Goal: Obtain resource: Obtain resource

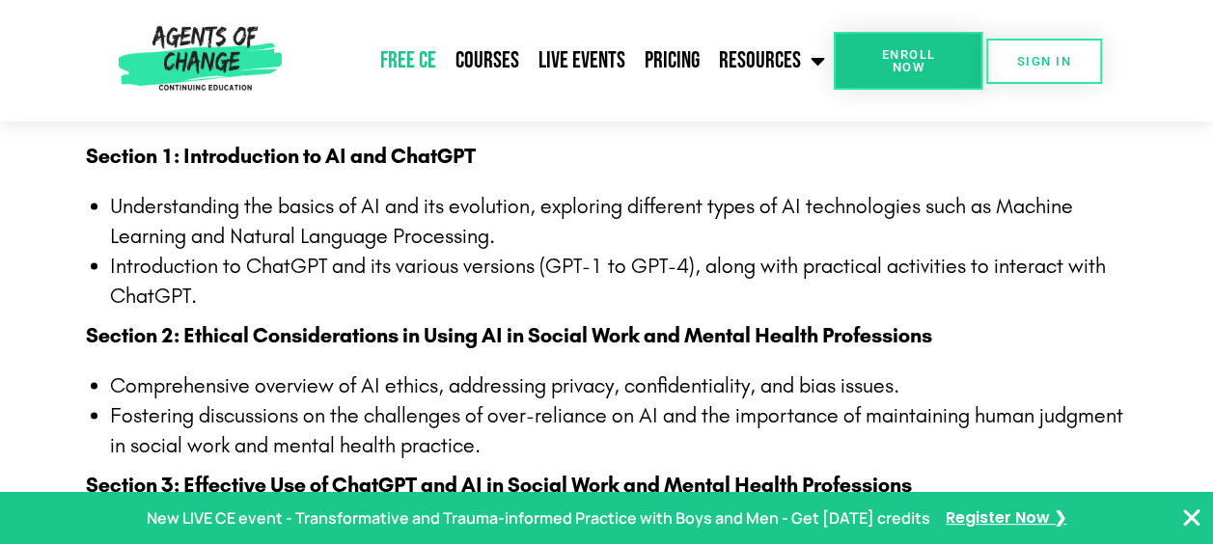
click at [418, 59] on link "Free CE" at bounding box center [406, 61] width 75 height 48
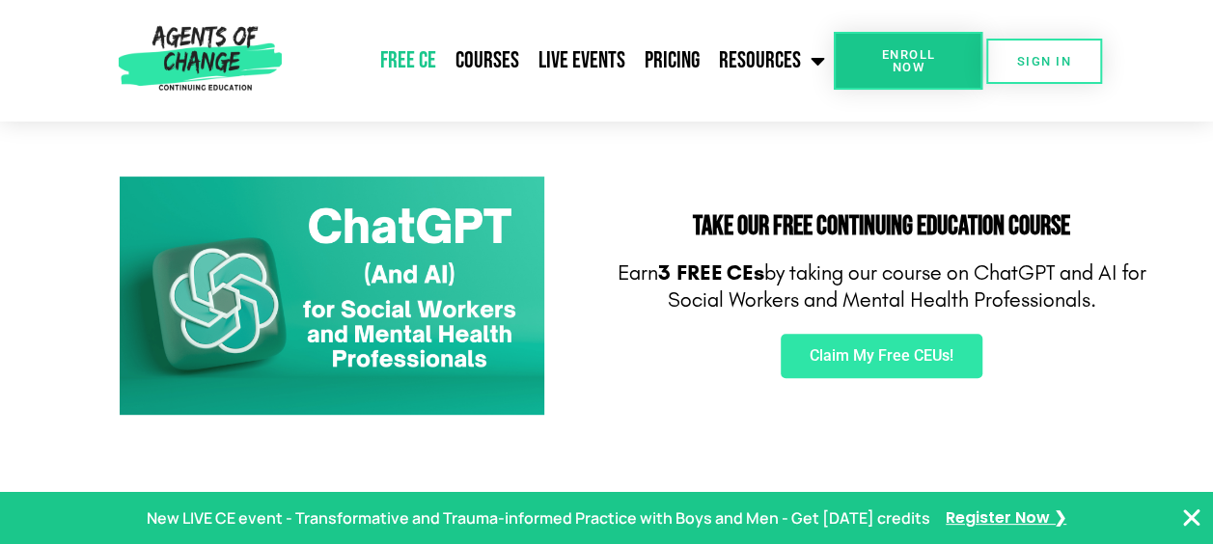
scroll to position [249, 0]
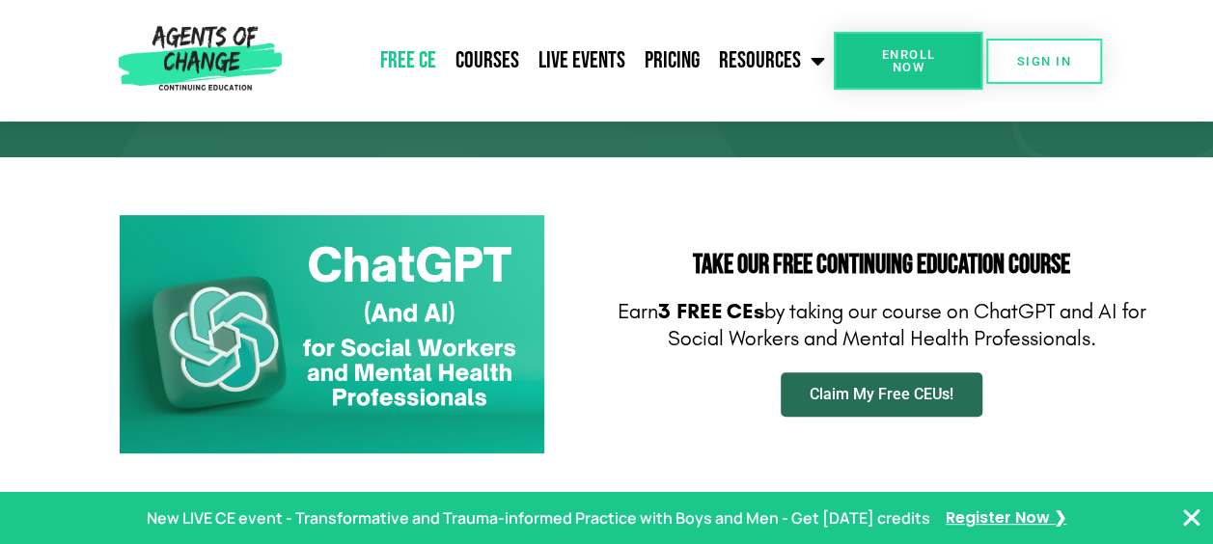
click at [885, 398] on span "Claim My Free CEUs!" at bounding box center [881, 394] width 144 height 15
